Goal: Transaction & Acquisition: Purchase product/service

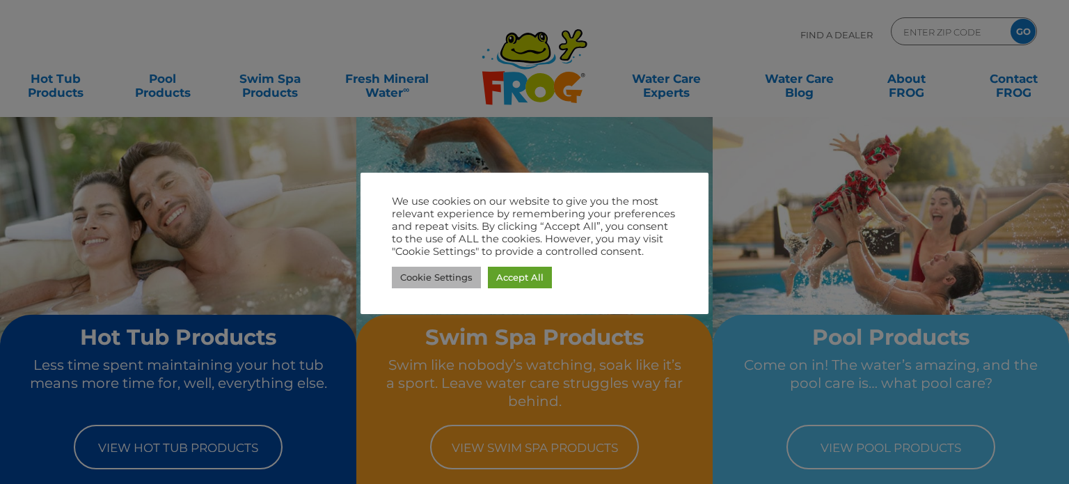
click at [426, 276] on link "Cookie Settings" at bounding box center [436, 278] width 89 height 22
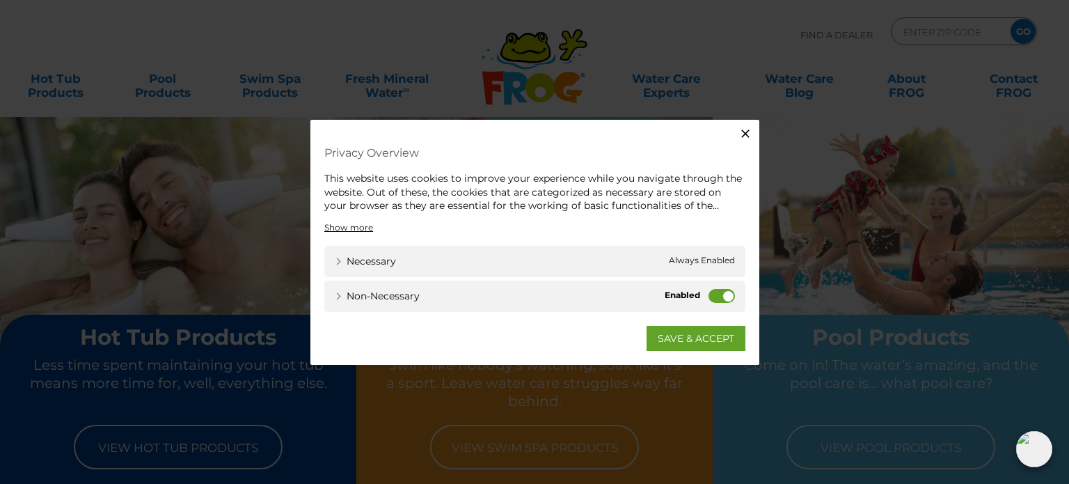
click at [725, 292] on label "Non-necessary" at bounding box center [722, 295] width 26 height 14
click at [0, 0] on input "Non-necessary" at bounding box center [0, 0] width 0 height 0
click at [688, 335] on link "SAVE & ACCEPT" at bounding box center [696, 337] width 99 height 25
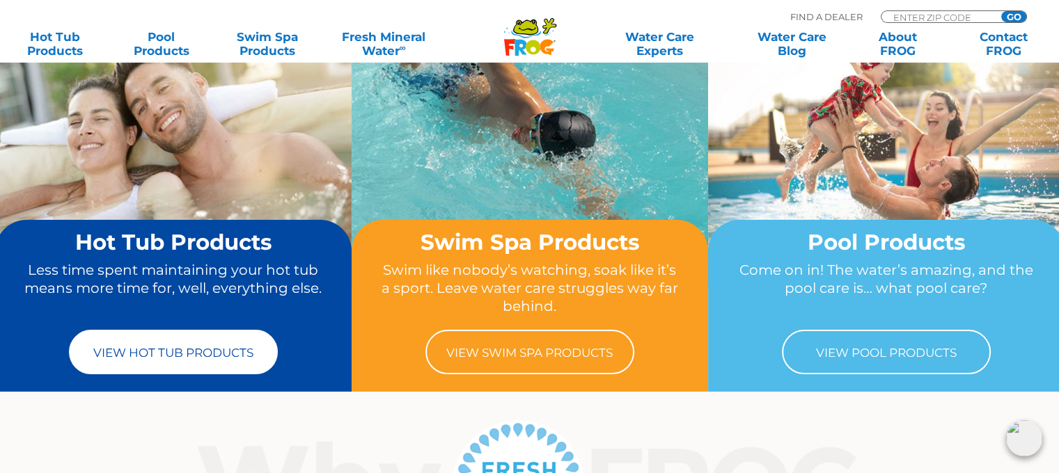
scroll to position [139, 0]
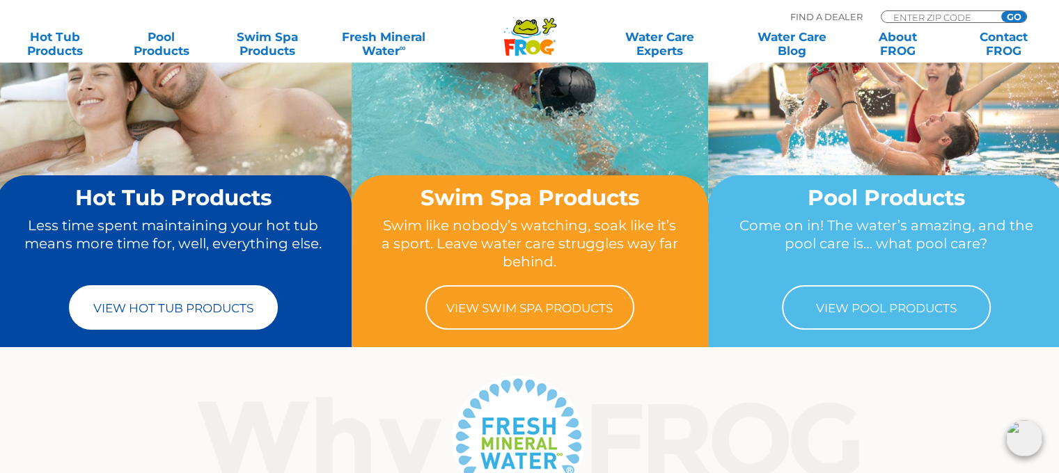
click at [156, 304] on link "View Hot Tub Products" at bounding box center [173, 307] width 209 height 45
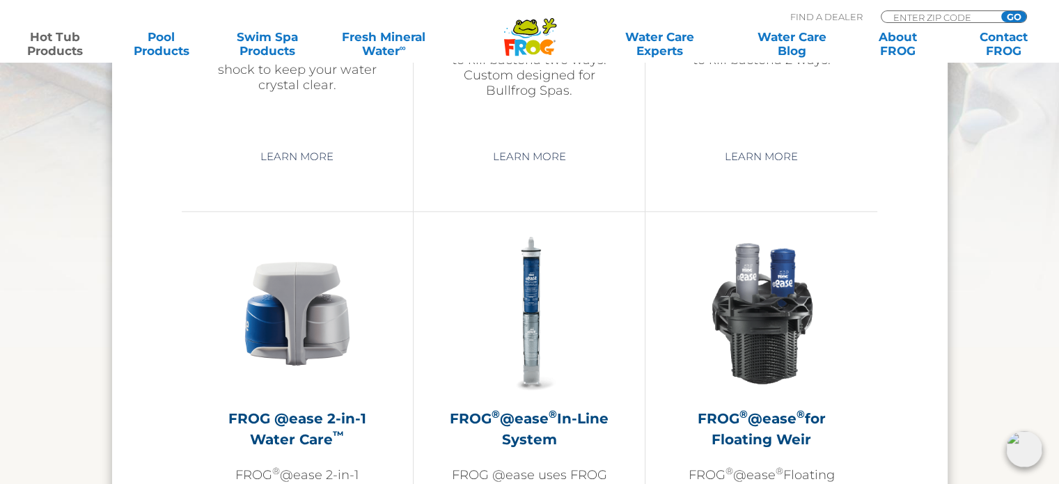
scroll to position [1879, 0]
click at [520, 360] on img at bounding box center [528, 312] width 161 height 161
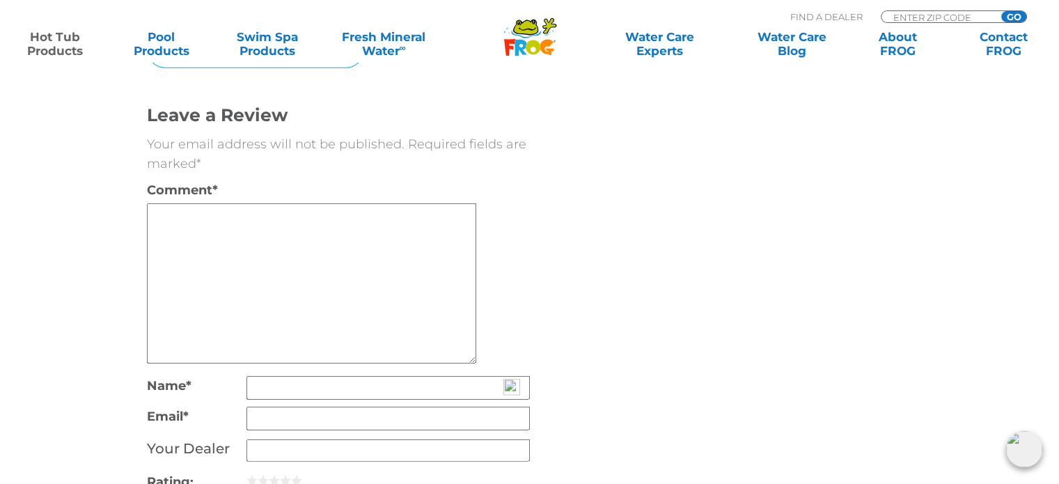
scroll to position [3271, 0]
